Goal: Use online tool/utility: Utilize a website feature to perform a specific function

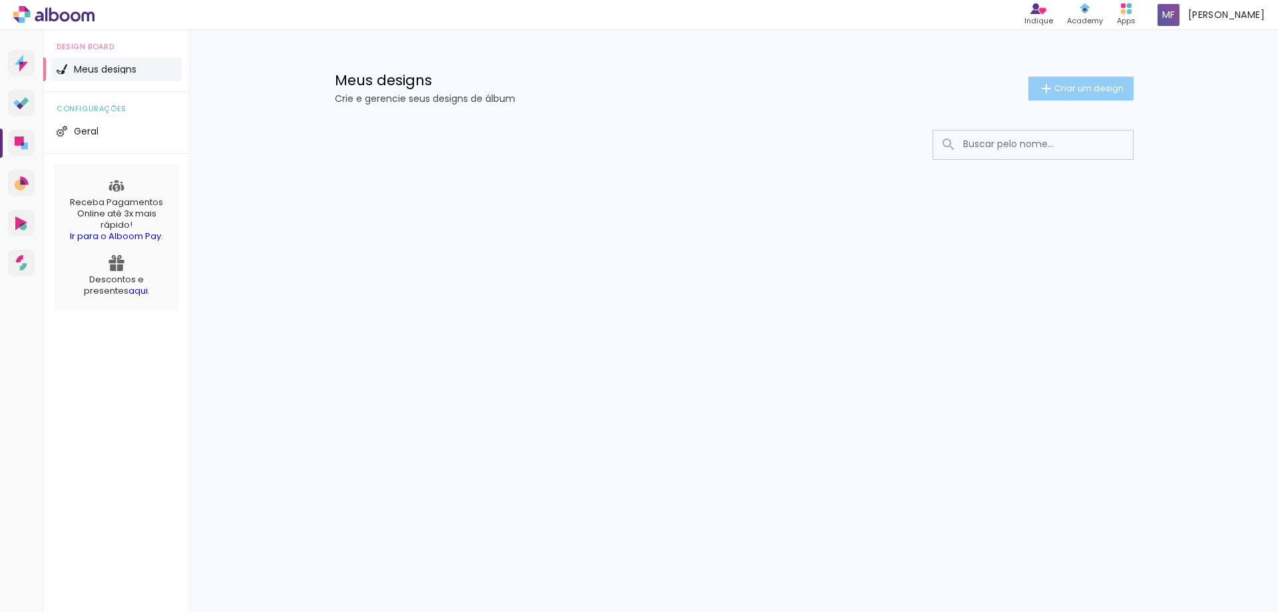
click at [1063, 79] on paper-button "Criar um design" at bounding box center [1080, 89] width 105 height 24
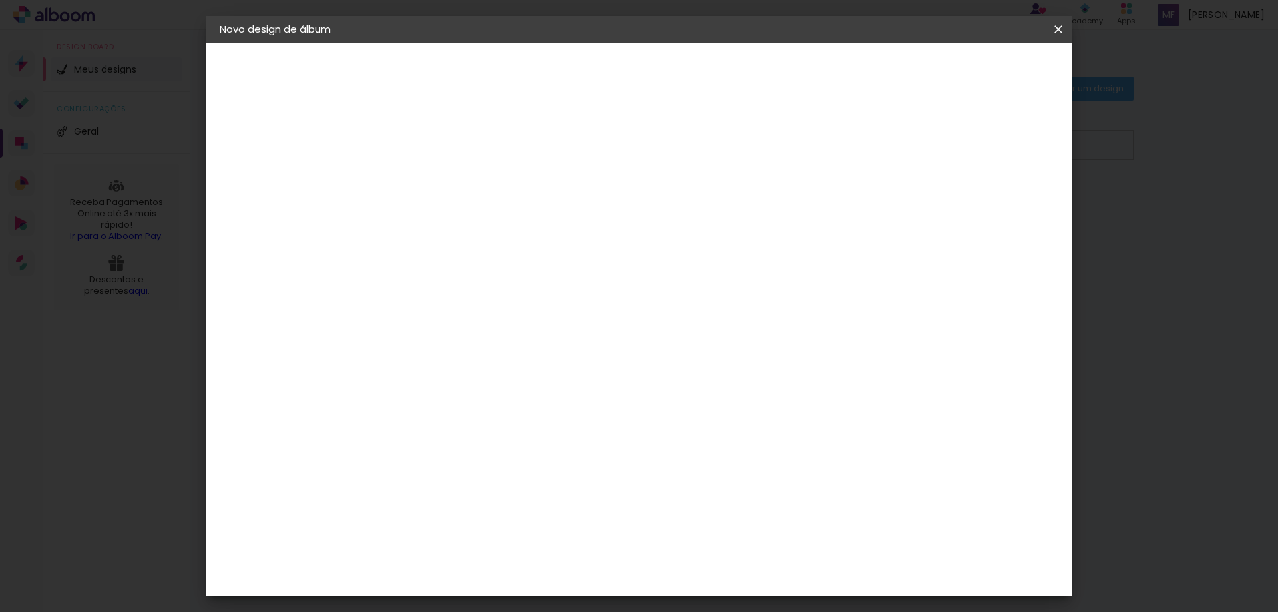
click at [442, 193] on paper-input-container "Título do álbum" at bounding box center [437, 179] width 9 height 34
type input "ftlvr"
type paper-input "ftlvr"
click at [0, 0] on slot "Avançar" at bounding box center [0, 0] width 0 height 0
click at [0, 0] on slot "Tamanho Livre" at bounding box center [0, 0] width 0 height 0
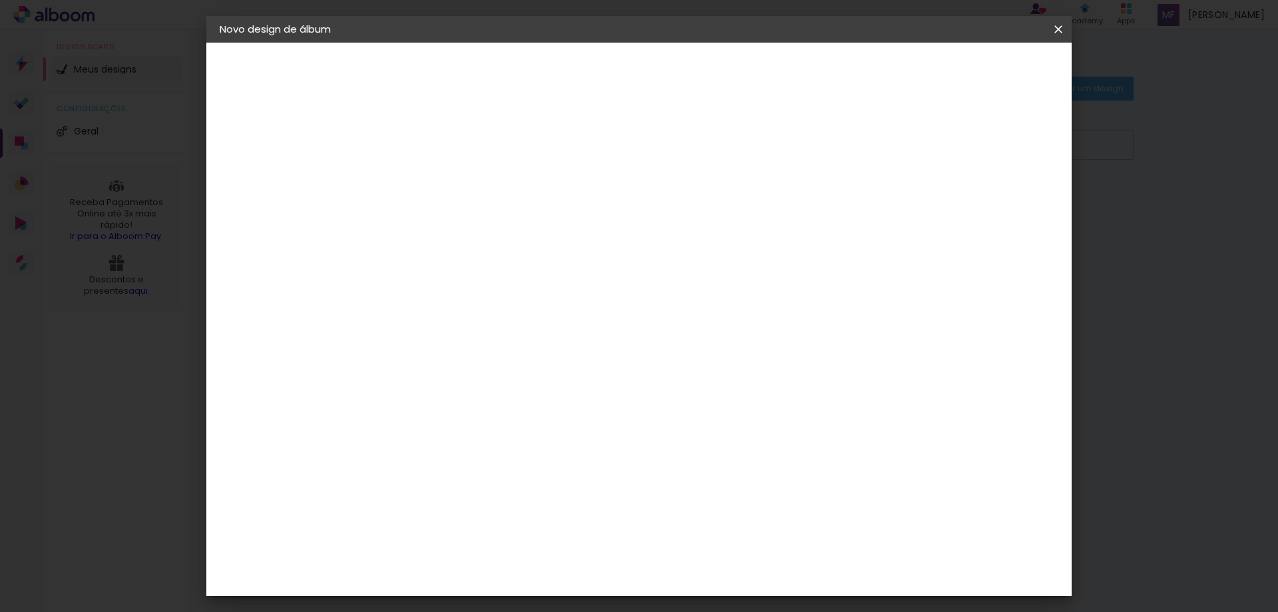
click at [686, 60] on paper-button "Avançar" at bounding box center [653, 70] width 65 height 23
drag, startPoint x: 588, startPoint y: 208, endPoint x: 610, endPoint y: 210, distance: 21.3
click at [609, 210] on div "30 cm" at bounding box center [590, 208] width 262 height 33
click at [613, 210] on div "30 cm" at bounding box center [590, 208] width 262 height 33
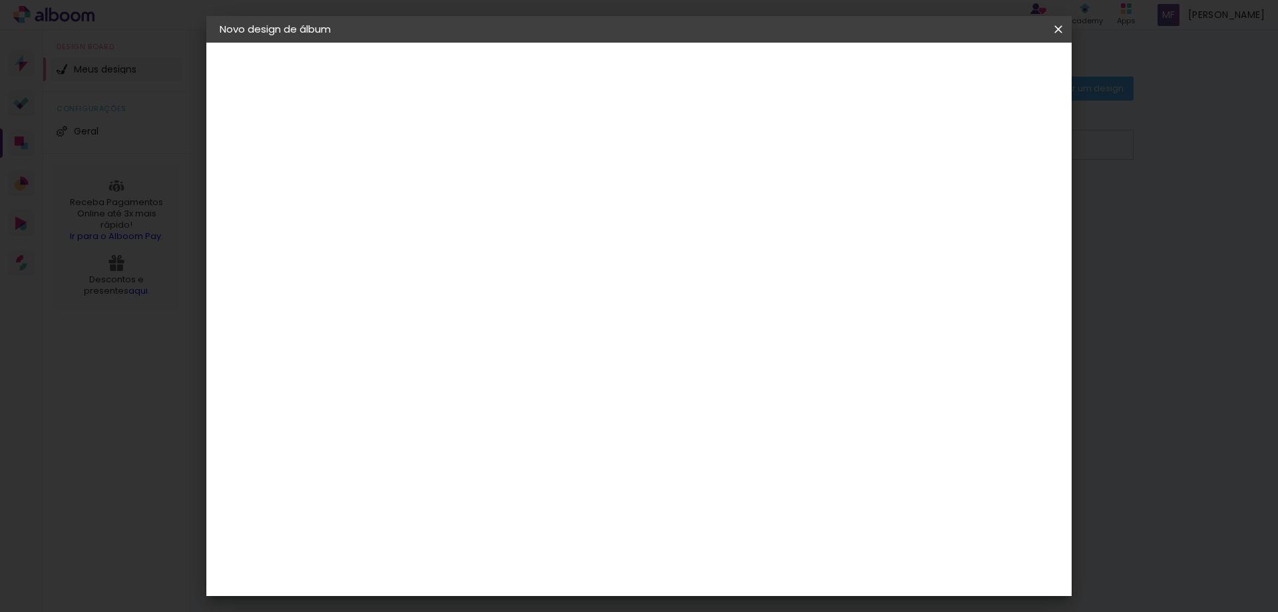
click at [730, 491] on div "cm" at bounding box center [738, 489] width 16 height 20
click at [890, 208] on div "30 cm cm cm mm A maioria das encadernadoras sugere 5mm de sangria." at bounding box center [693, 155] width 629 height 106
click at [988, 78] on paper-button "Iniciar design" at bounding box center [944, 70] width 87 height 23
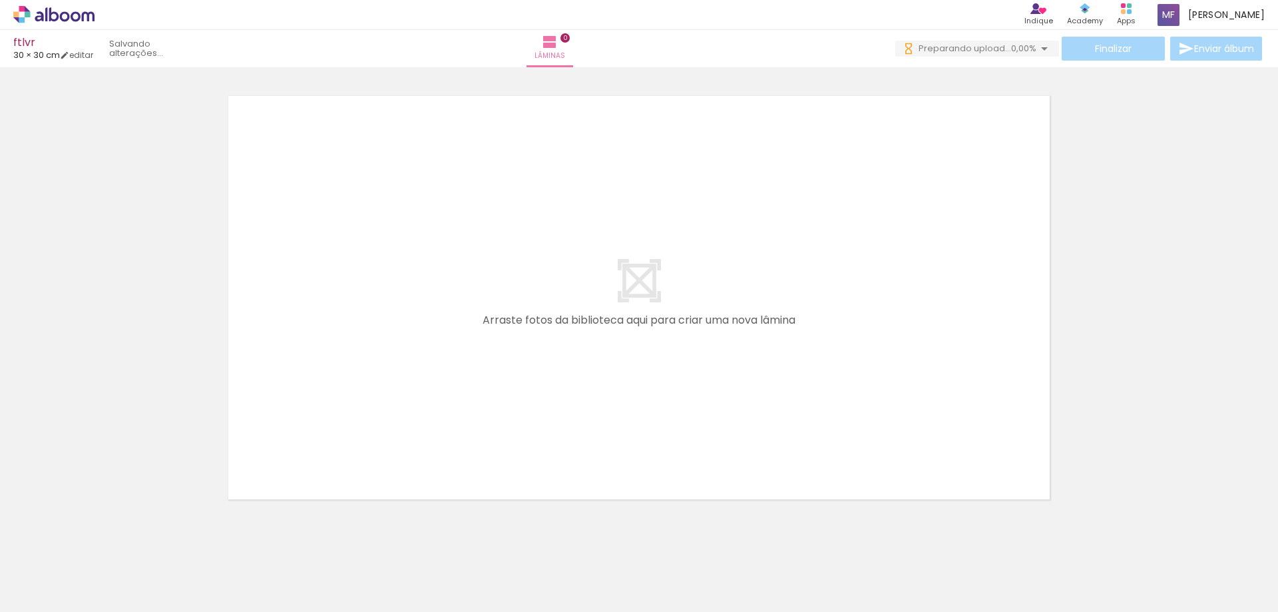
drag, startPoint x: 593, startPoint y: 311, endPoint x: 607, endPoint y: 291, distance: 24.9
click at [607, 291] on quentale-layouter at bounding box center [639, 298] width 836 height 418
drag, startPoint x: 562, startPoint y: 293, endPoint x: 525, endPoint y: 344, distance: 63.4
click at [538, 337] on quentale-layouter at bounding box center [639, 298] width 836 height 418
click at [546, 260] on quentale-layouter at bounding box center [639, 298] width 836 height 418
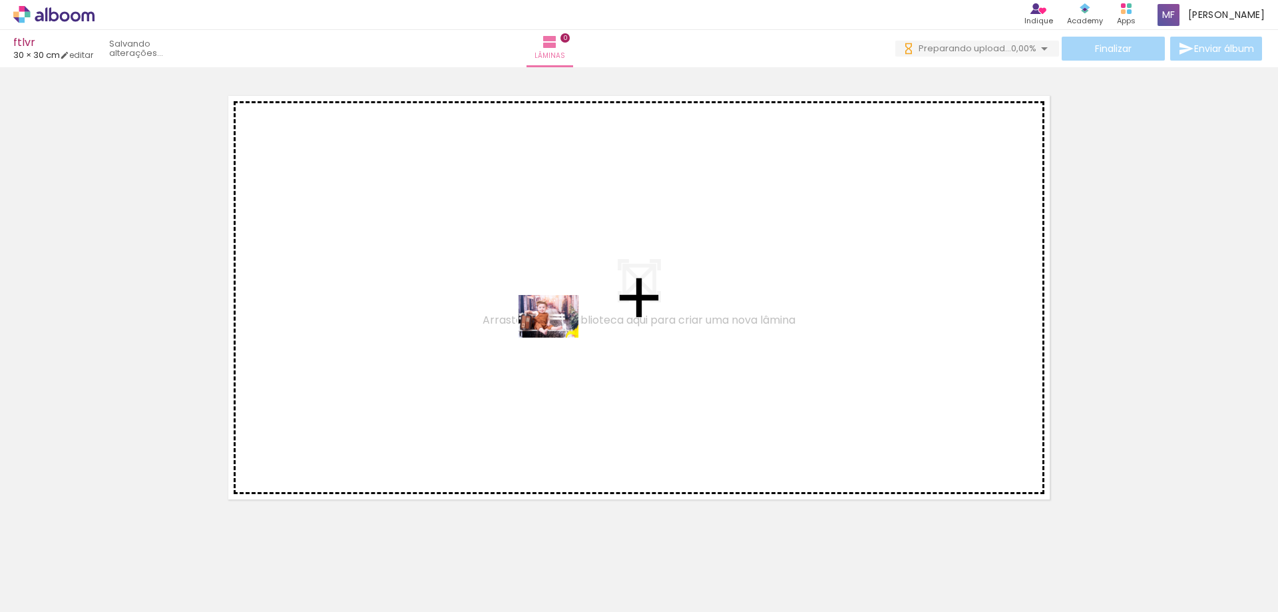
drag, startPoint x: 117, startPoint y: 567, endPoint x: 558, endPoint y: 335, distance: 498.6
click at [558, 335] on quentale-workspace at bounding box center [639, 306] width 1278 height 612
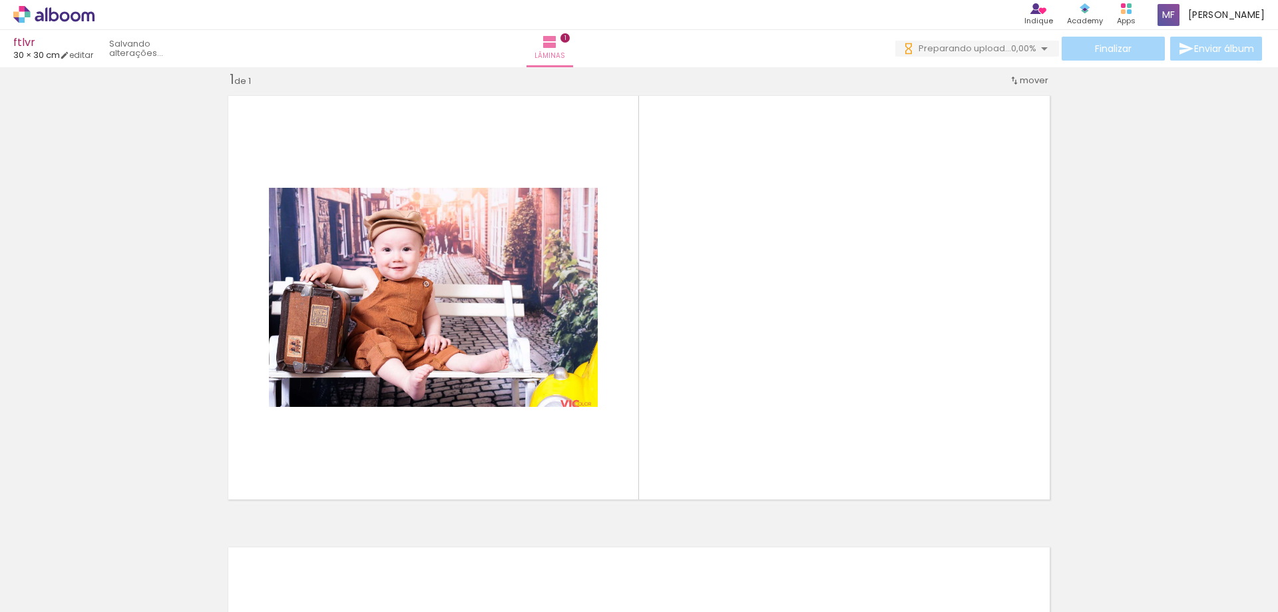
scroll to position [17, 0]
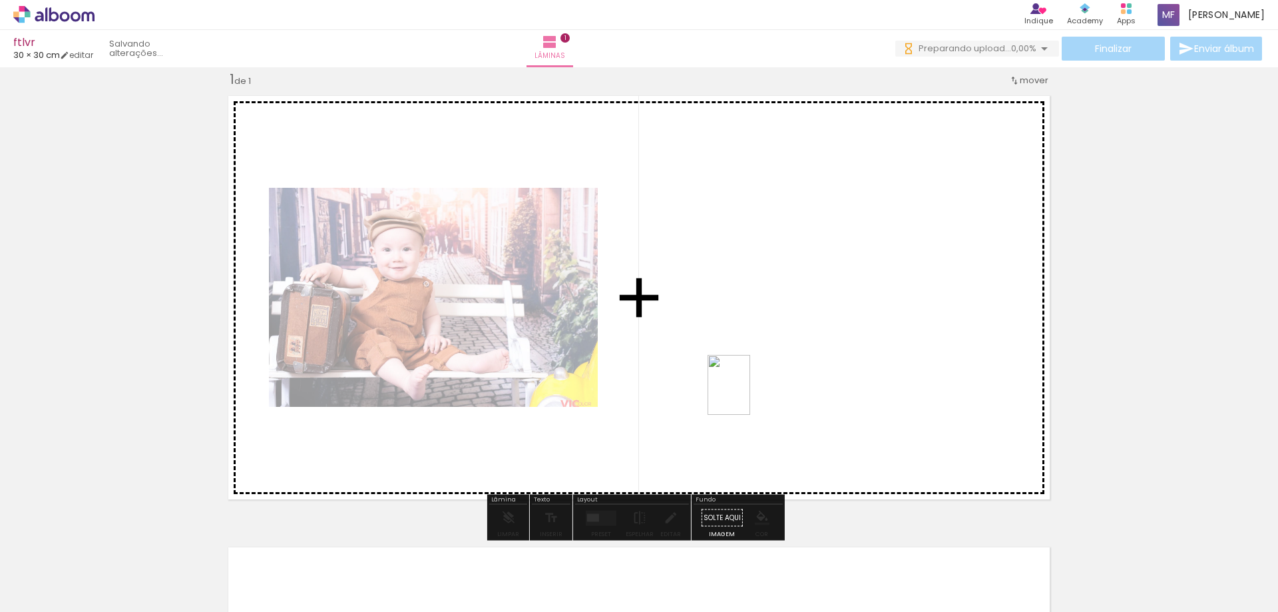
drag, startPoint x: 204, startPoint y: 587, endPoint x: 747, endPoint y: 395, distance: 576.1
click at [747, 395] on quentale-workspace at bounding box center [639, 306] width 1278 height 612
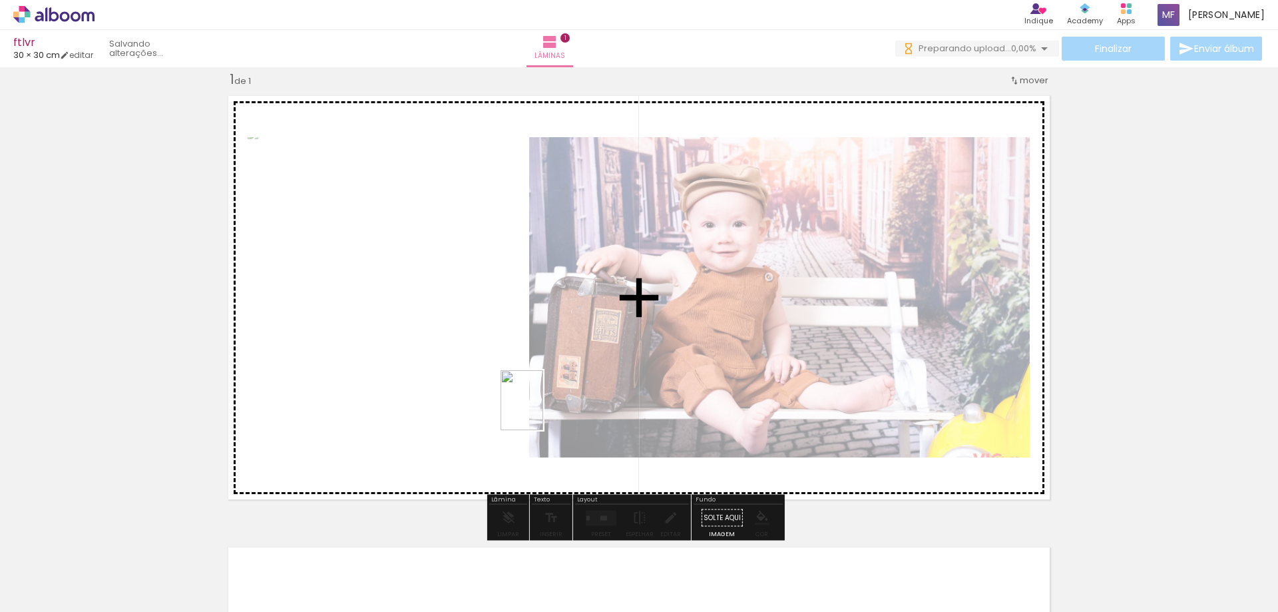
drag, startPoint x: 273, startPoint y: 589, endPoint x: 540, endPoint y: 410, distance: 321.9
click at [540, 410] on quentale-workspace at bounding box center [639, 306] width 1278 height 612
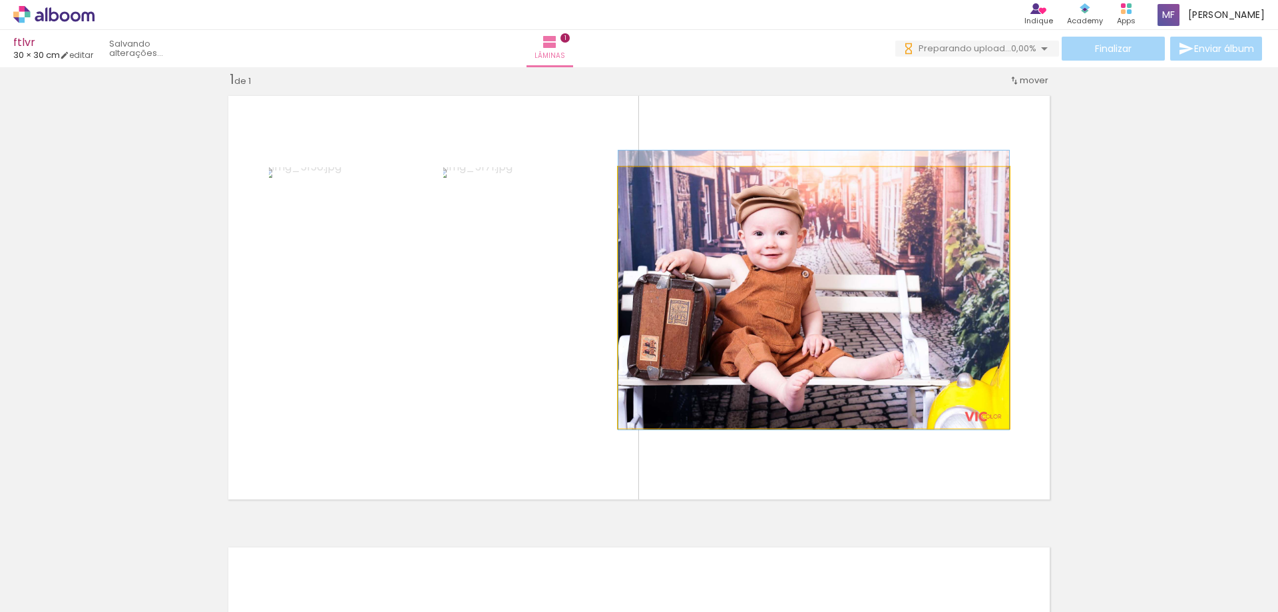
drag, startPoint x: 678, startPoint y: 316, endPoint x: 751, endPoint y: 317, distance: 73.2
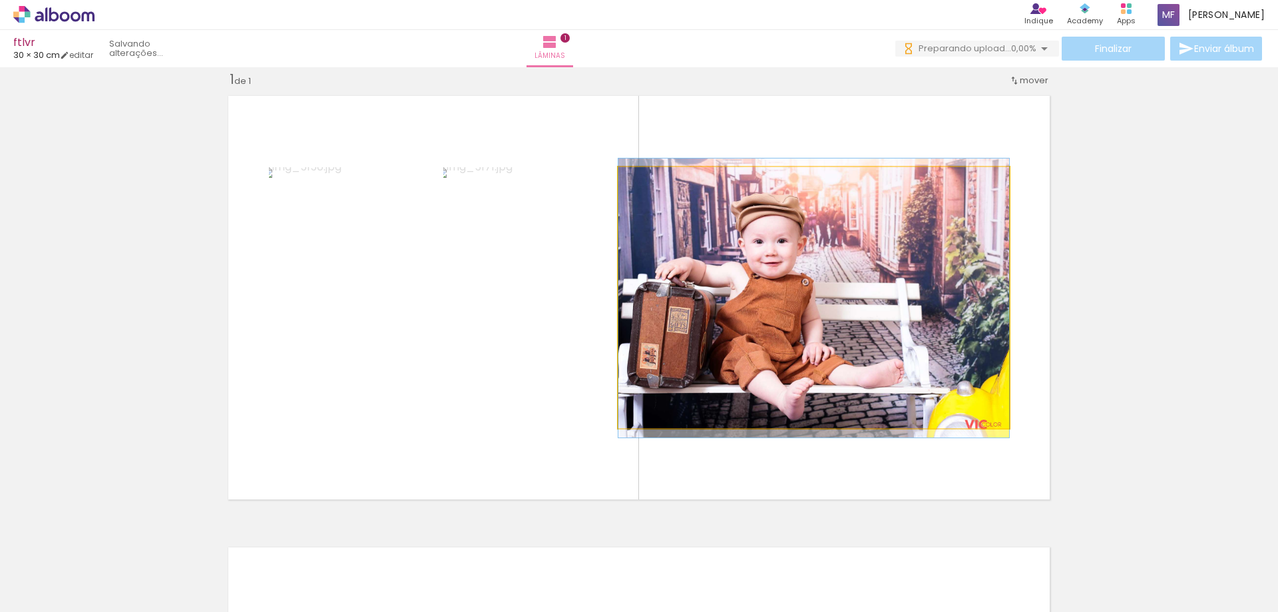
click at [636, 340] on quentale-photo at bounding box center [813, 297] width 391 height 261
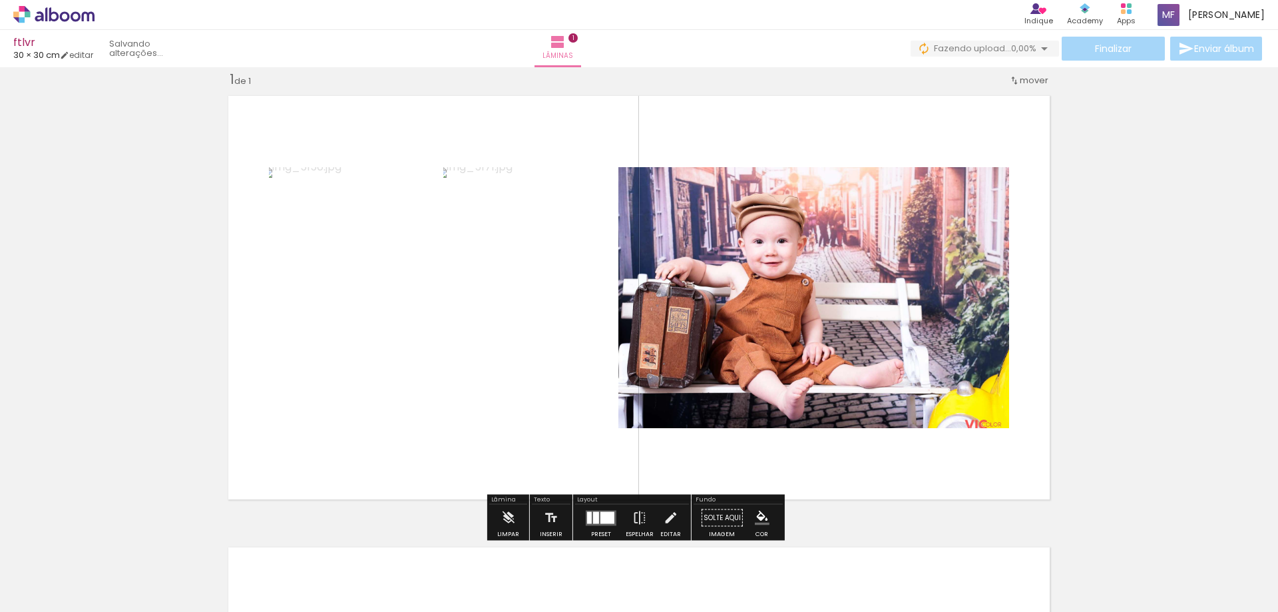
click at [1087, 97] on div "Inserir lâmina 1 de 1" at bounding box center [639, 506] width 1278 height 903
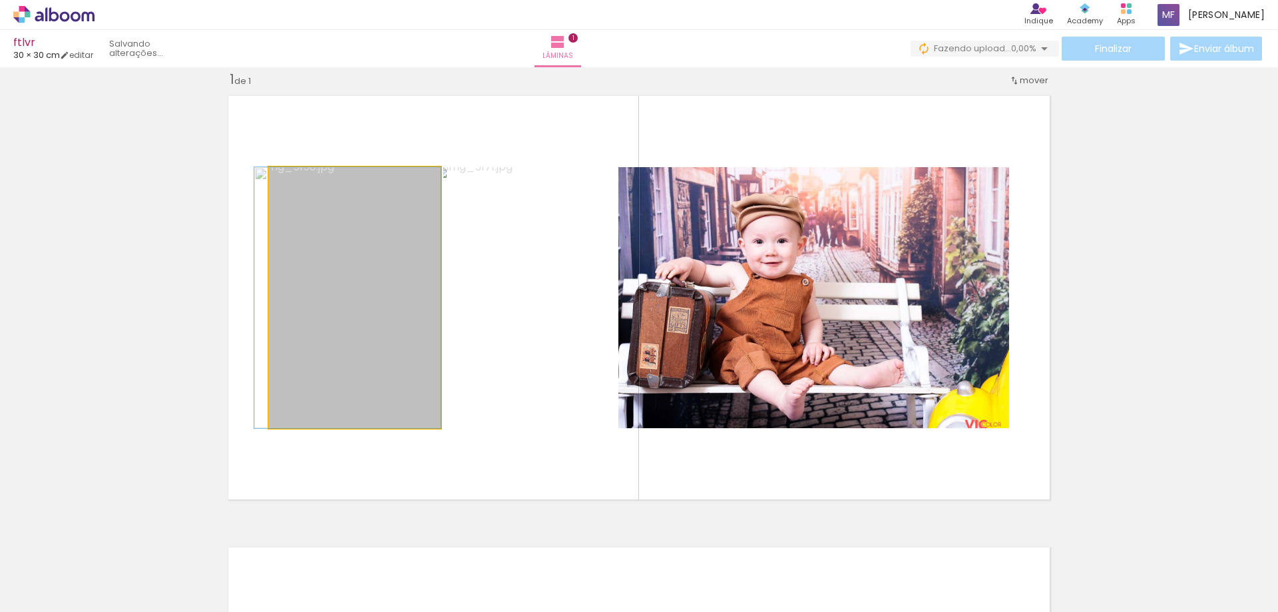
drag, startPoint x: 433, startPoint y: 344, endPoint x: 418, endPoint y: 212, distance: 133.3
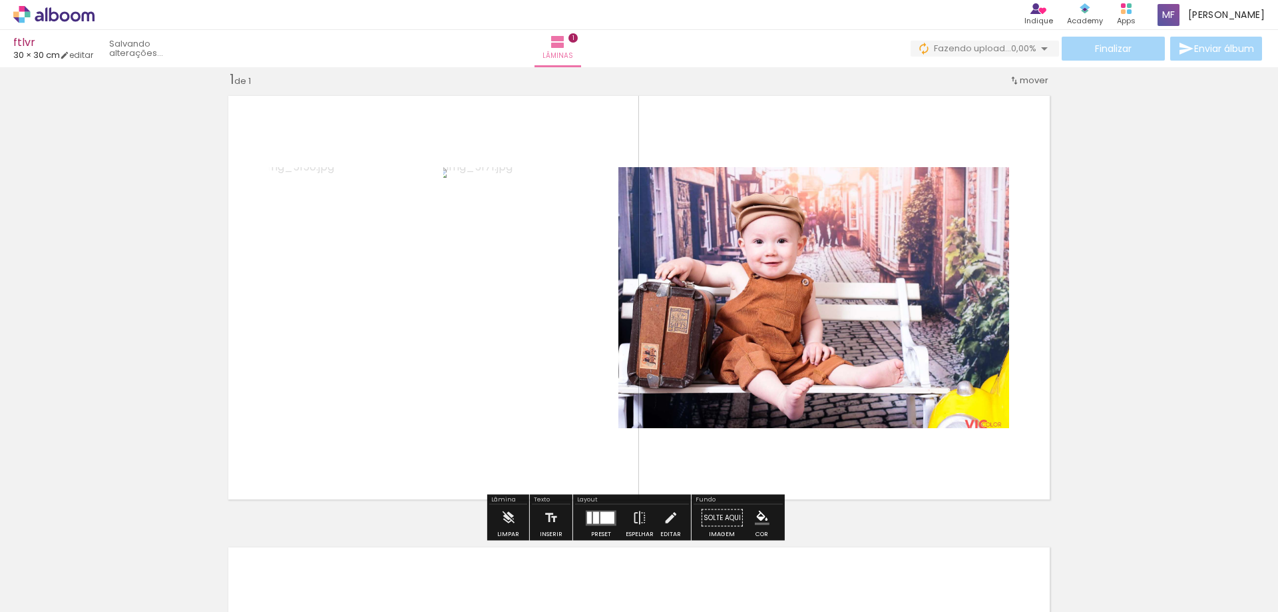
click at [315, 252] on quentale-photo at bounding box center [355, 297] width 172 height 261
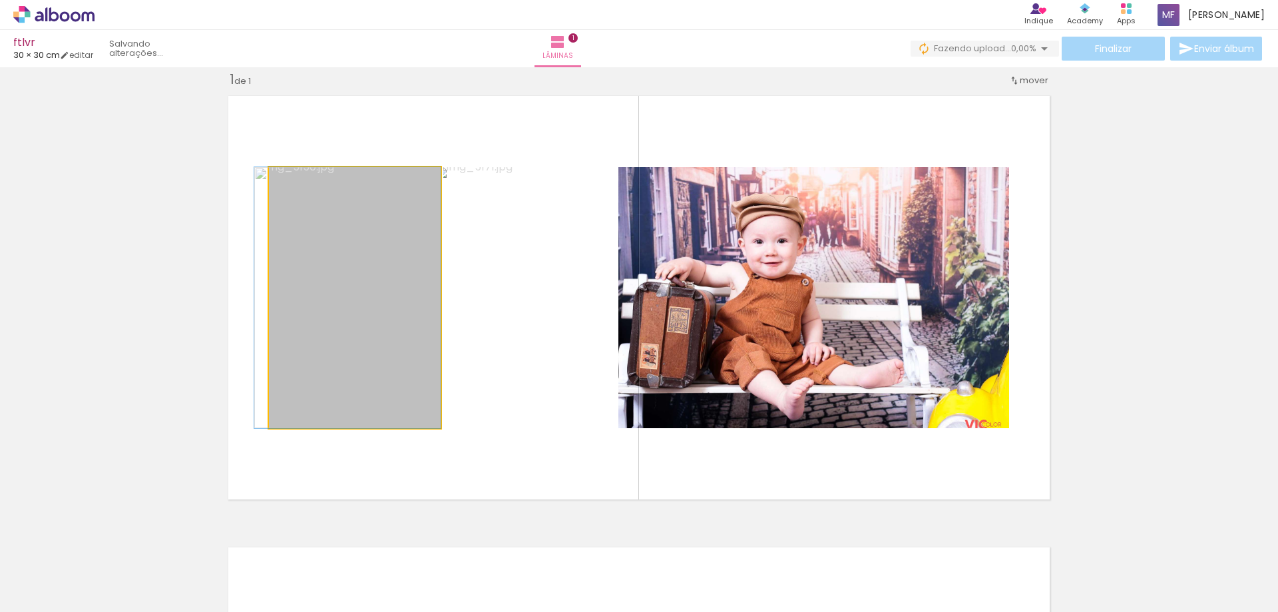
drag, startPoint x: 315, startPoint y: 252, endPoint x: 260, endPoint y: 252, distance: 54.6
click at [260, 252] on quentale-layouter at bounding box center [639, 298] width 836 height 418
drag, startPoint x: 311, startPoint y: 261, endPoint x: 391, endPoint y: 241, distance: 81.7
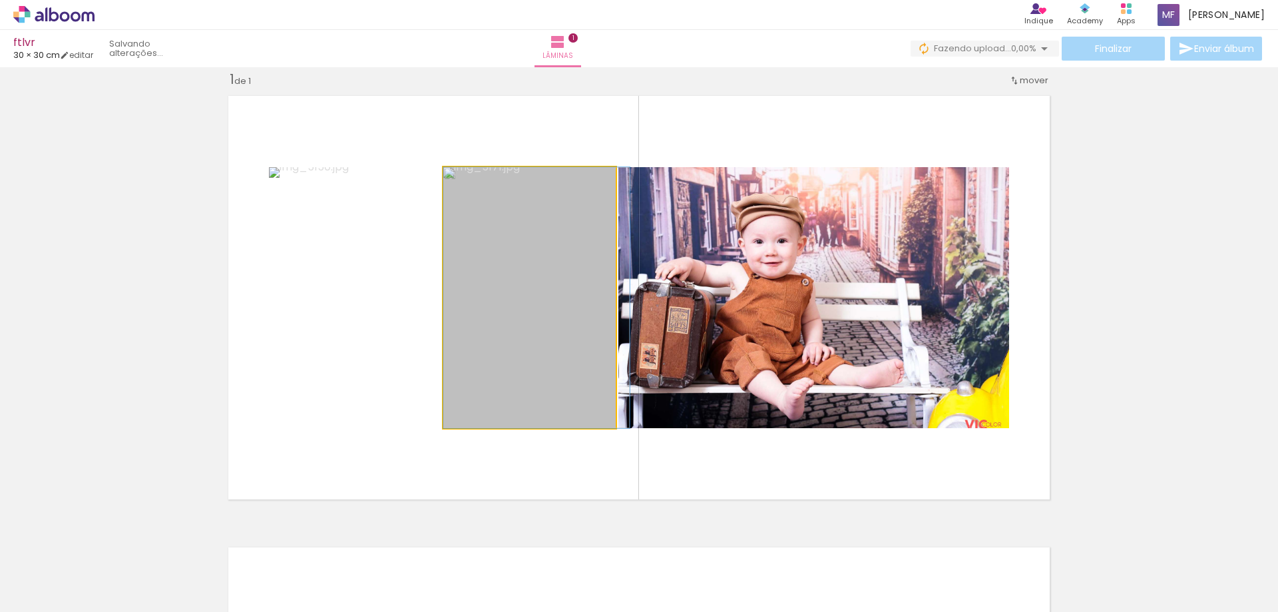
drag, startPoint x: 535, startPoint y: 340, endPoint x: 572, endPoint y: 335, distance: 37.6
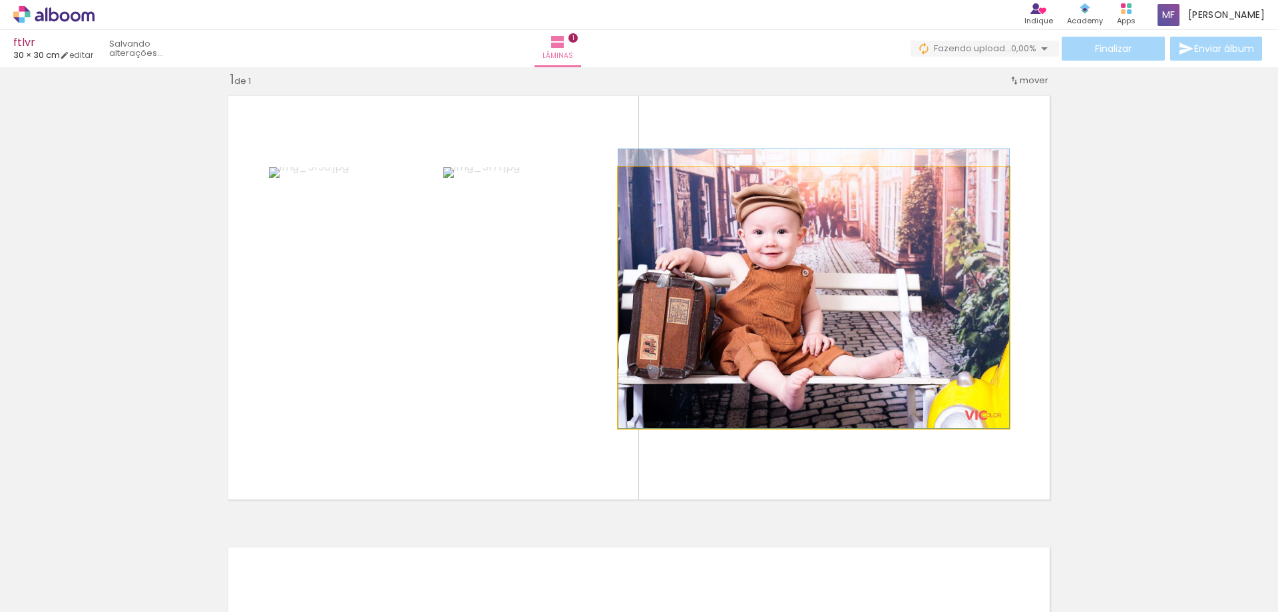
drag, startPoint x: 731, startPoint y: 356, endPoint x: 825, endPoint y: 323, distance: 100.0
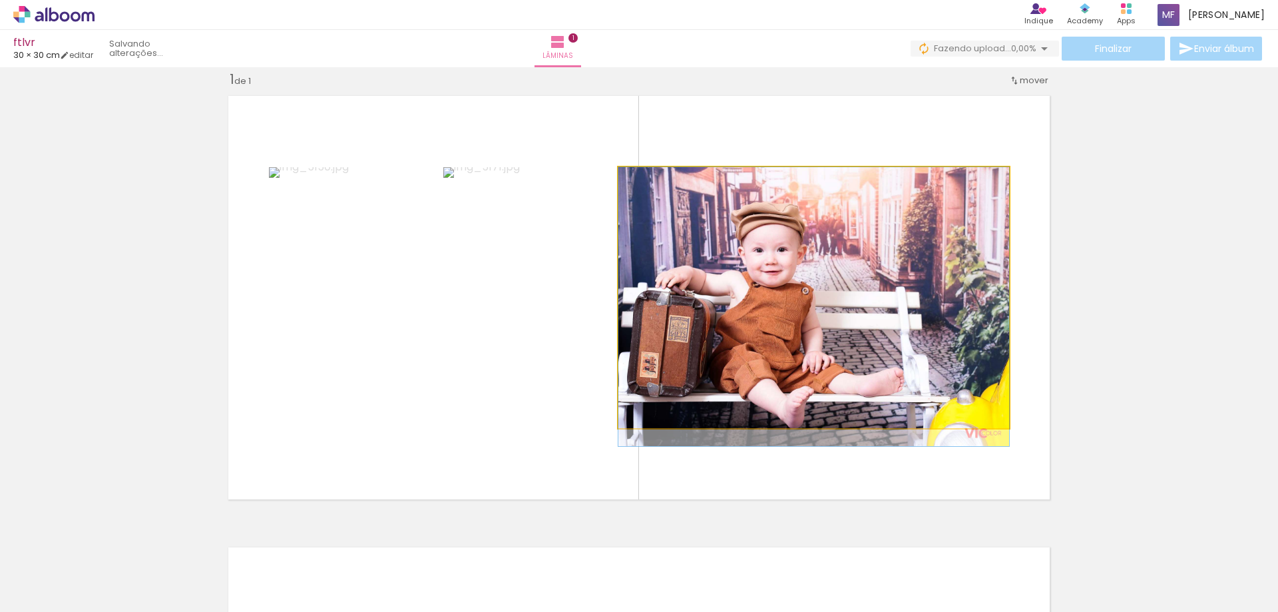
drag, startPoint x: 829, startPoint y: 322, endPoint x: 833, endPoint y: 349, distance: 26.9
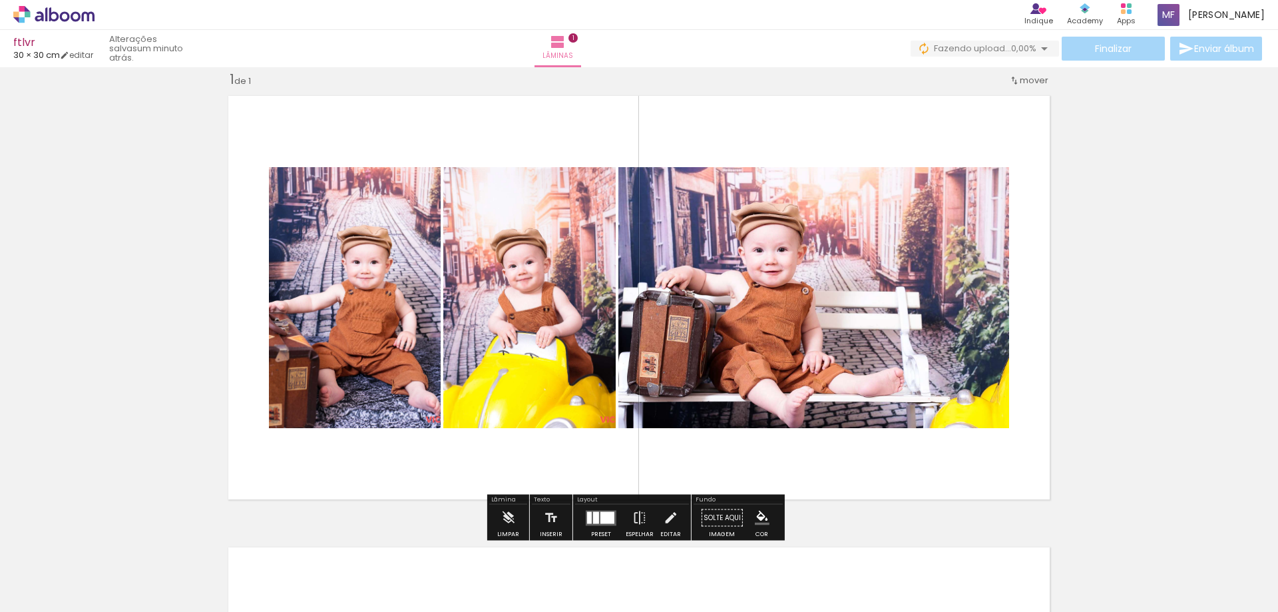
click at [600, 512] on div at bounding box center [607, 517] width 14 height 12
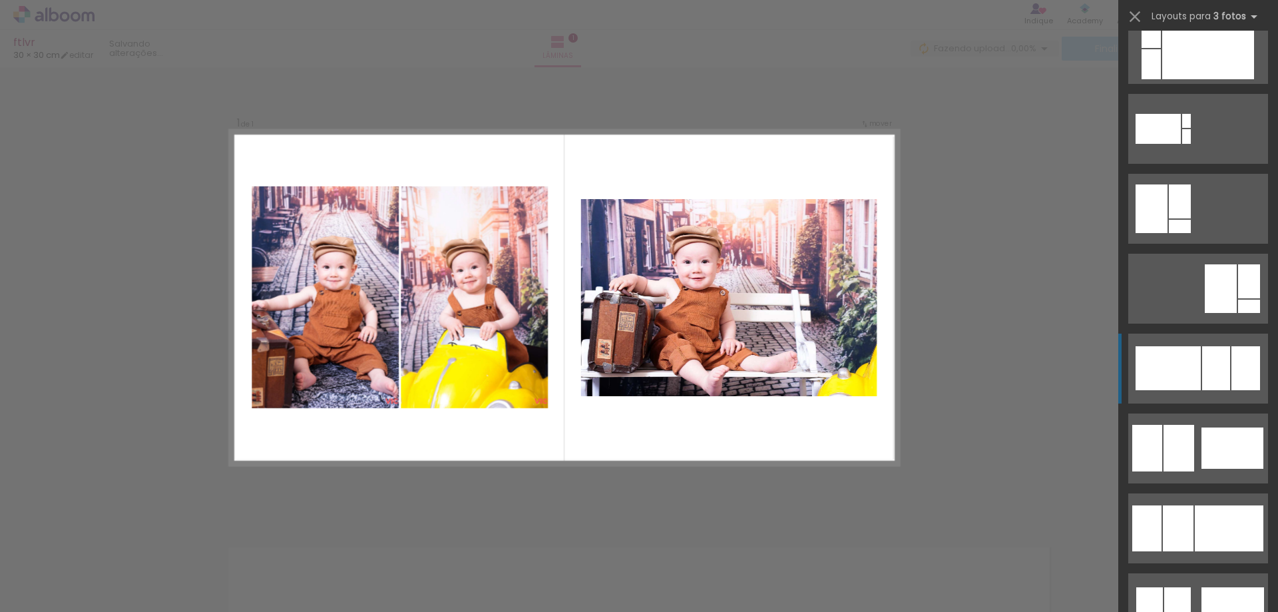
scroll to position [732, 0]
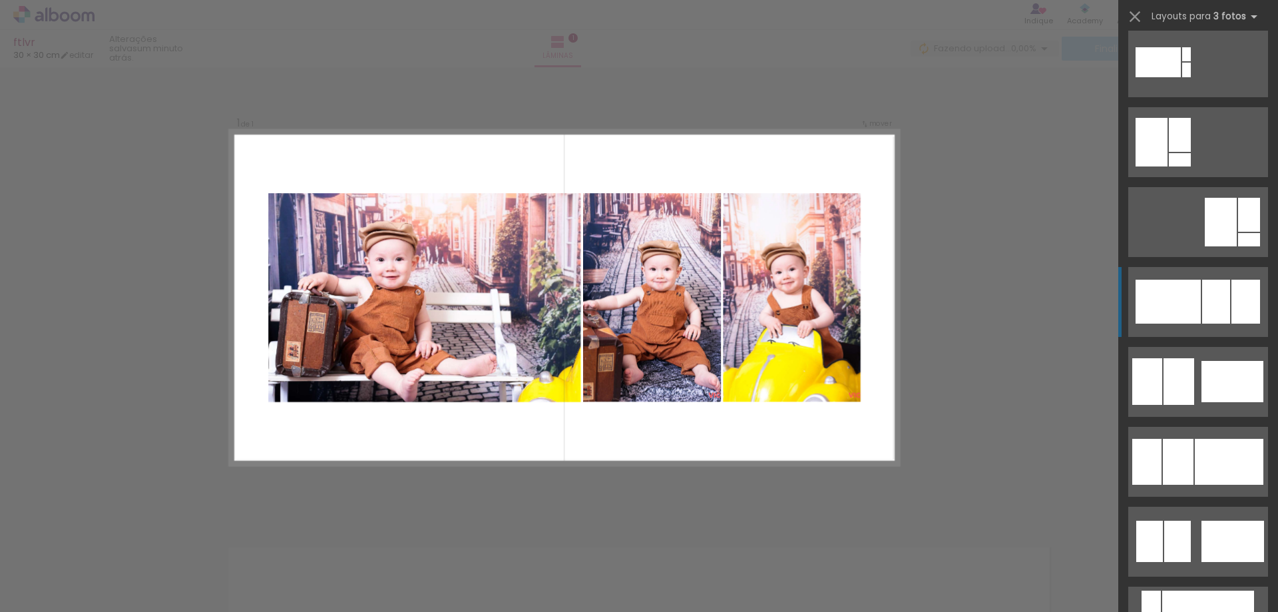
click at [1214, 313] on div at bounding box center [1216, 302] width 28 height 44
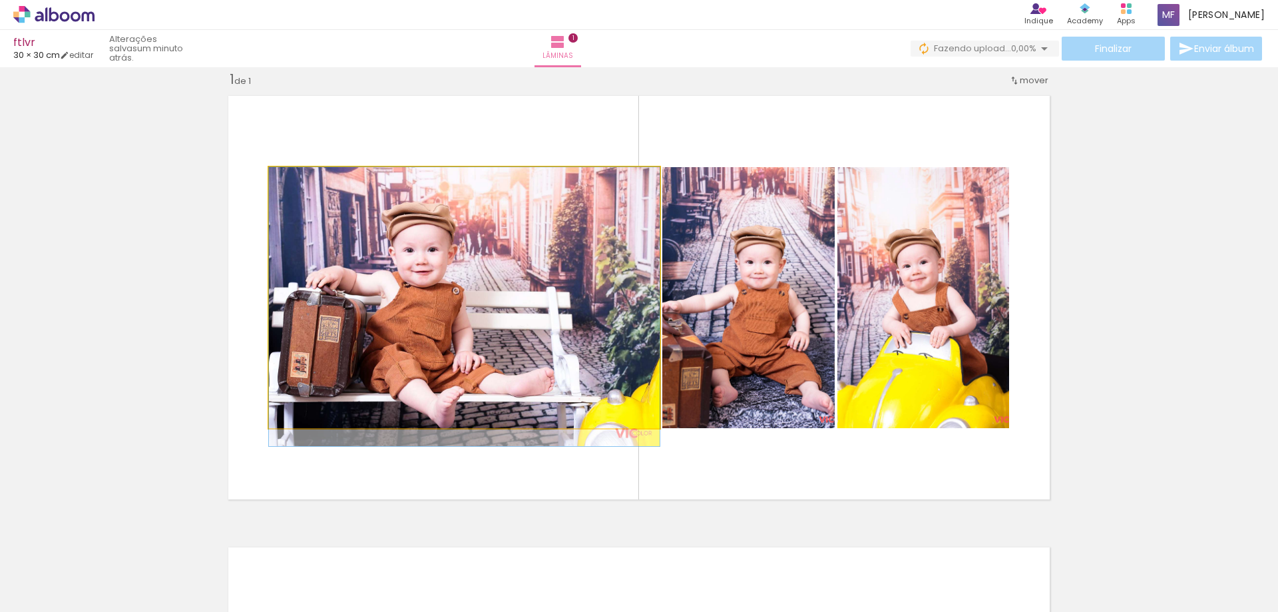
click at [608, 393] on quentale-photo at bounding box center [464, 297] width 391 height 261
drag, startPoint x: 612, startPoint y: 321, endPoint x: 627, endPoint y: 285, distance: 39.4
click at [627, 285] on quentale-photo at bounding box center [464, 297] width 391 height 261
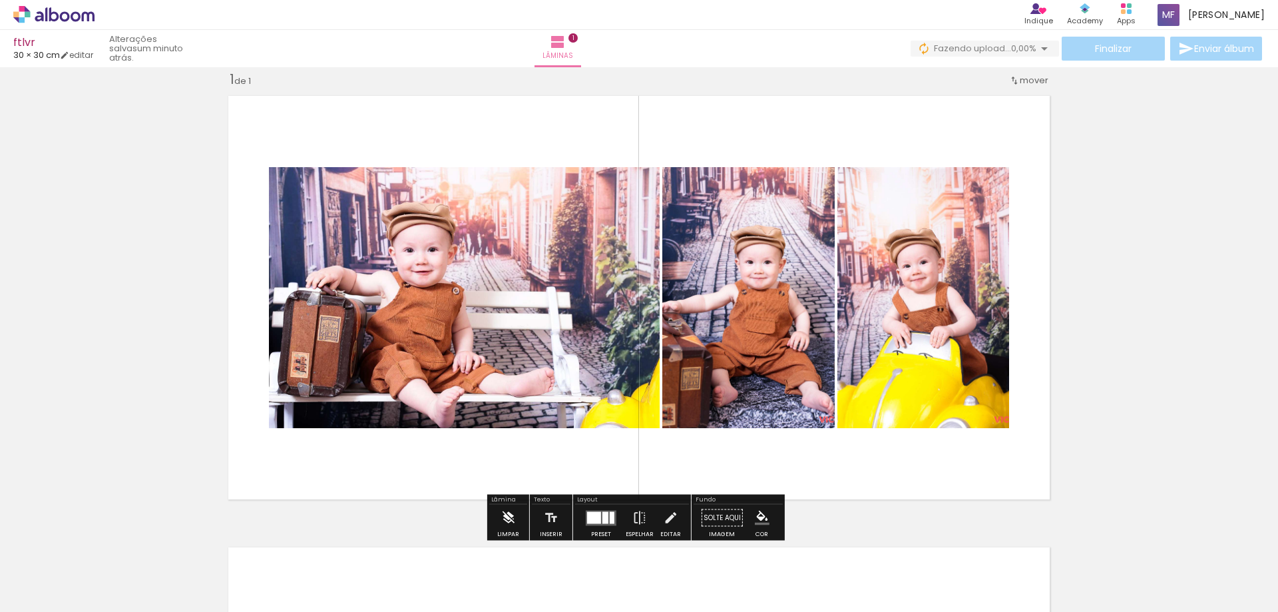
click at [512, 512] on iron-icon at bounding box center [507, 517] width 15 height 27
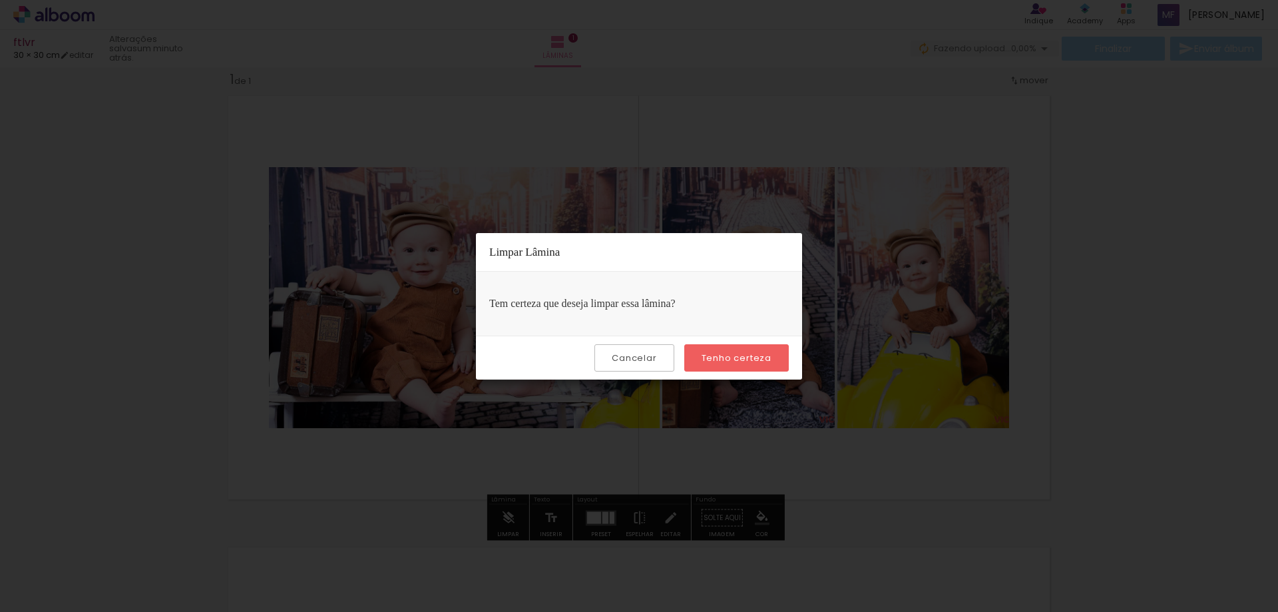
click at [0, 0] on slot "Cancelar" at bounding box center [0, 0] width 0 height 0
